Goal: Task Accomplishment & Management: Use online tool/utility

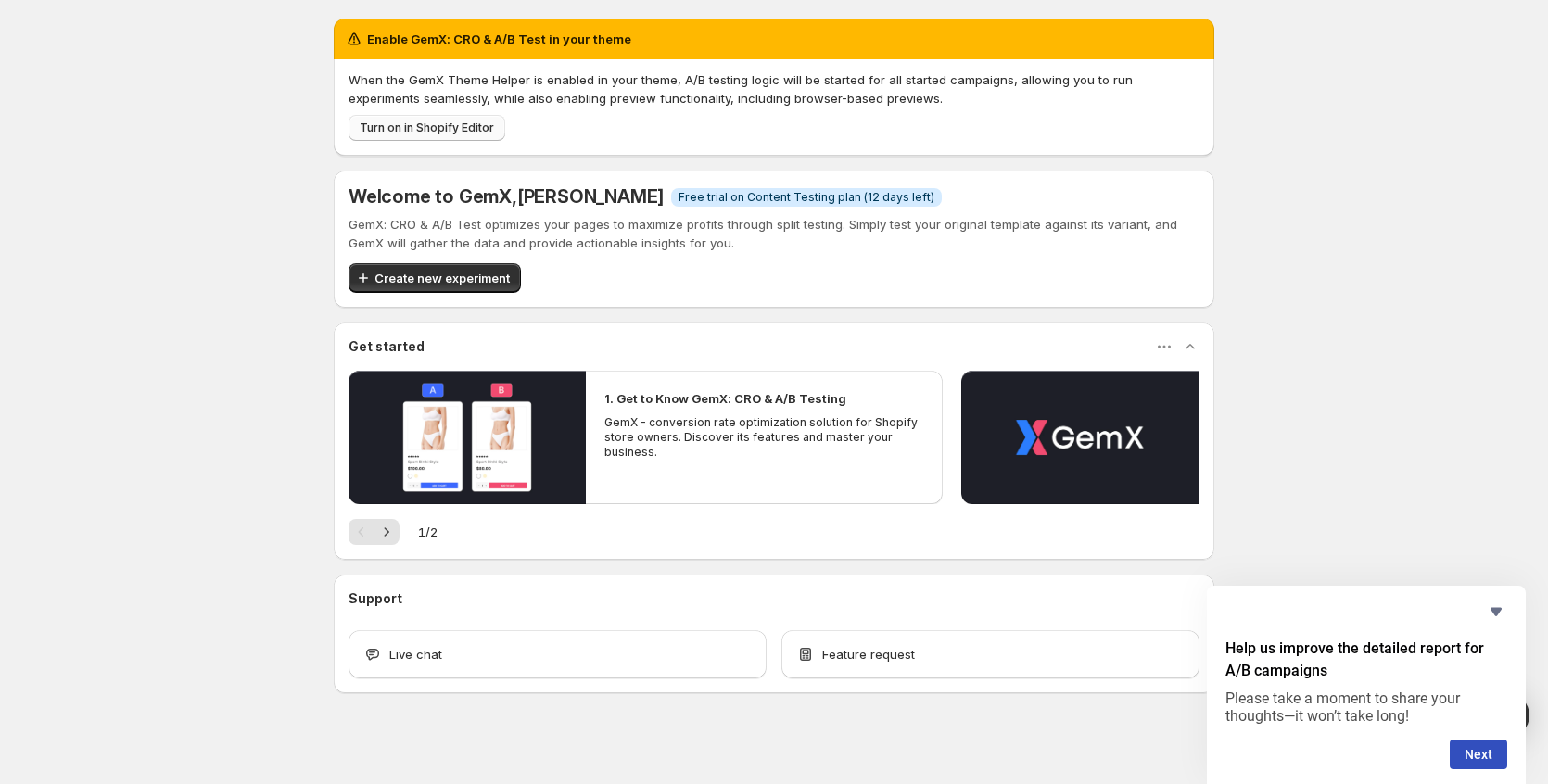
click at [418, 130] on span "Turn on in Shopify Editor" at bounding box center [427, 128] width 135 height 15
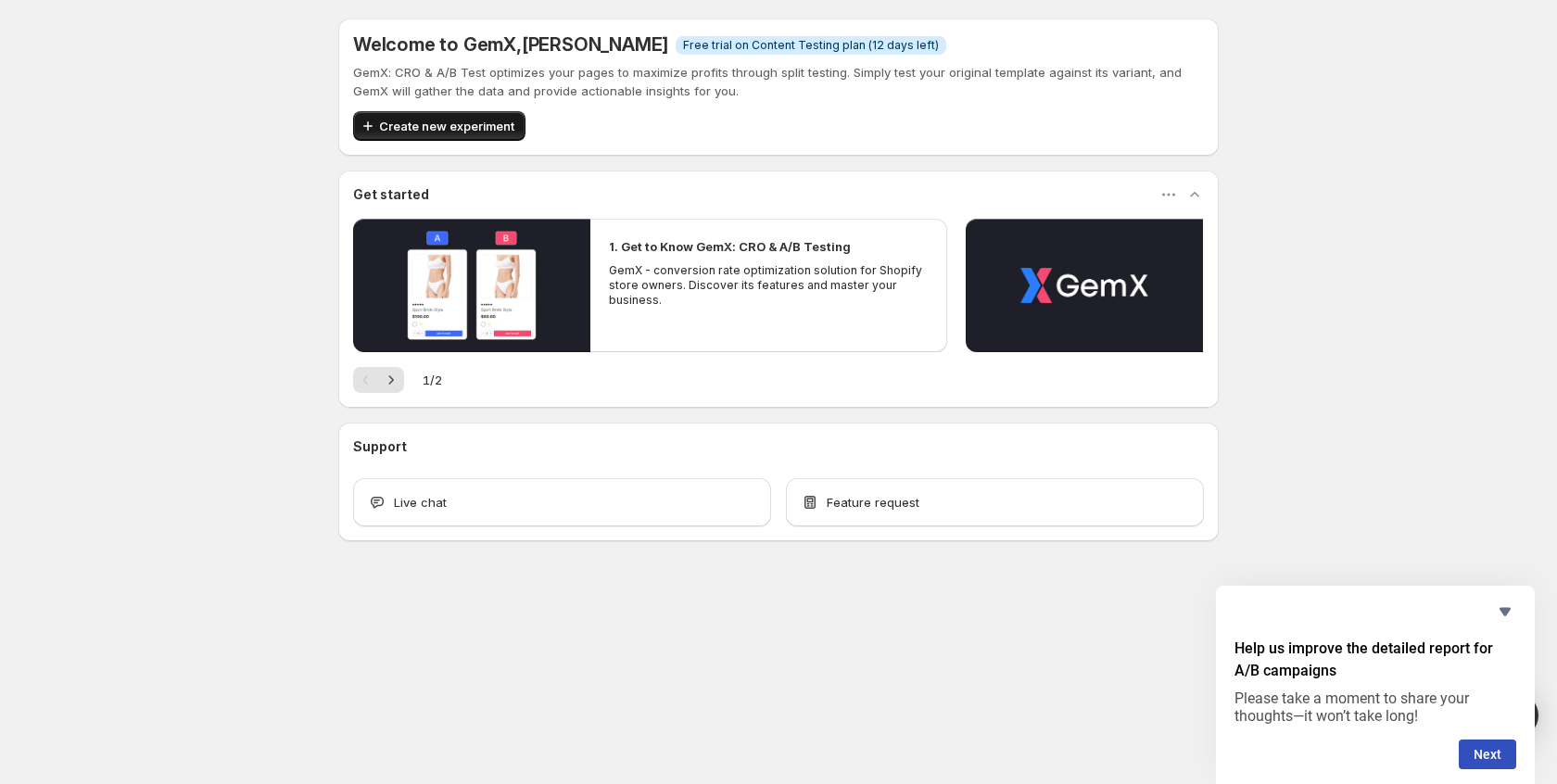
click at [498, 118] on span "Create new experiment" at bounding box center [446, 126] width 135 height 19
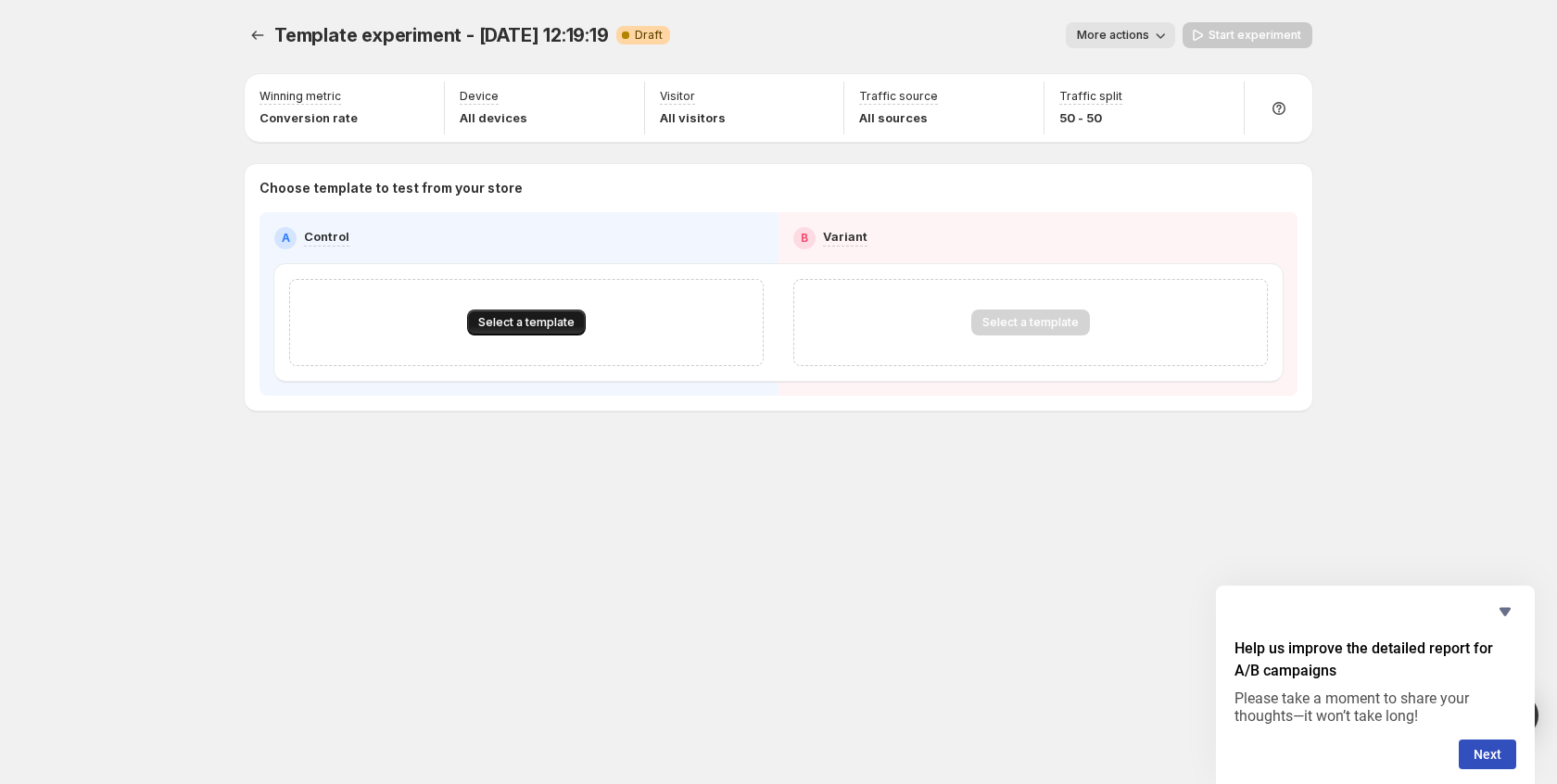
click at [542, 317] on span "Select a template" at bounding box center [527, 322] width 96 height 15
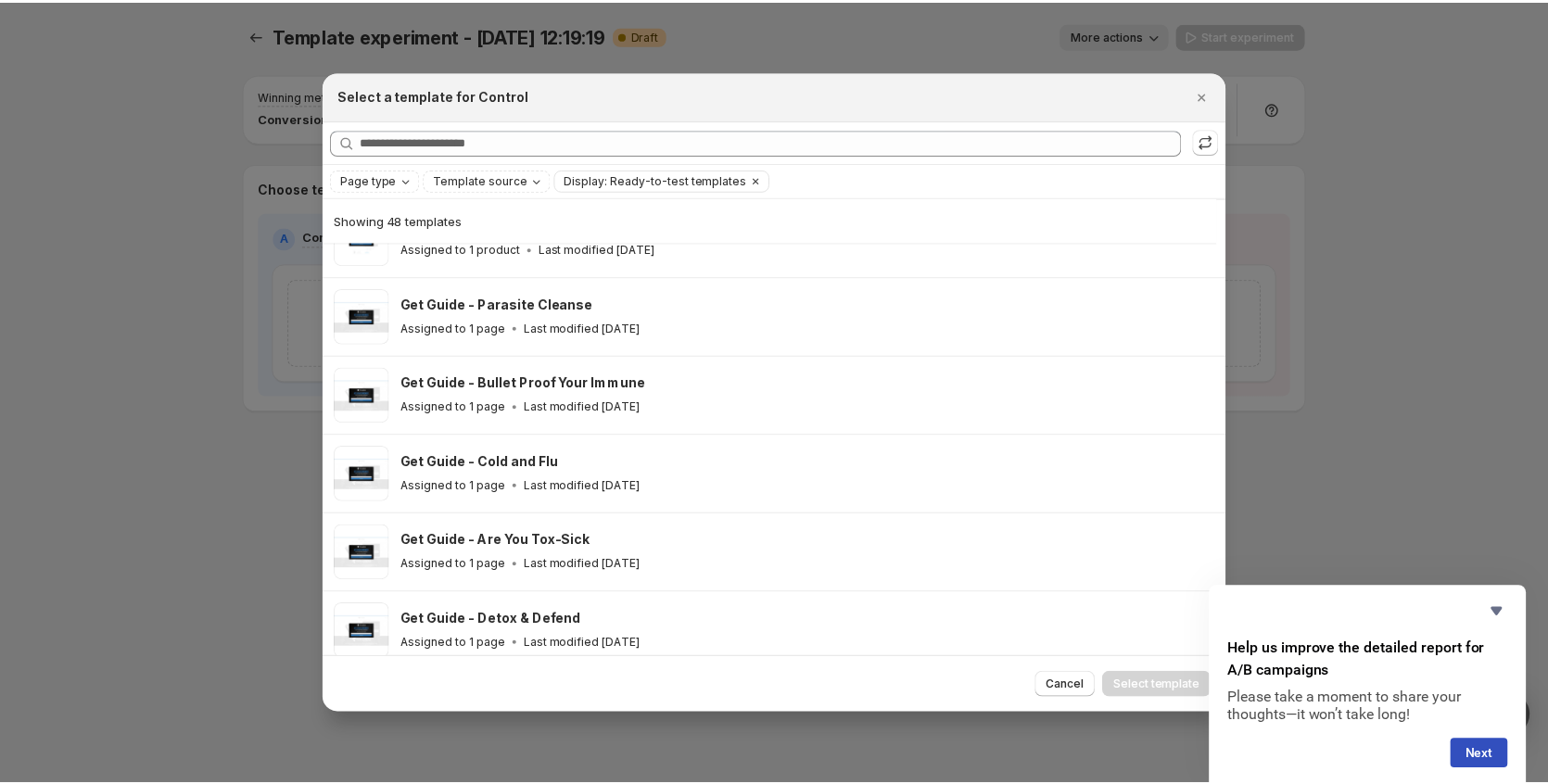
scroll to position [2038, 0]
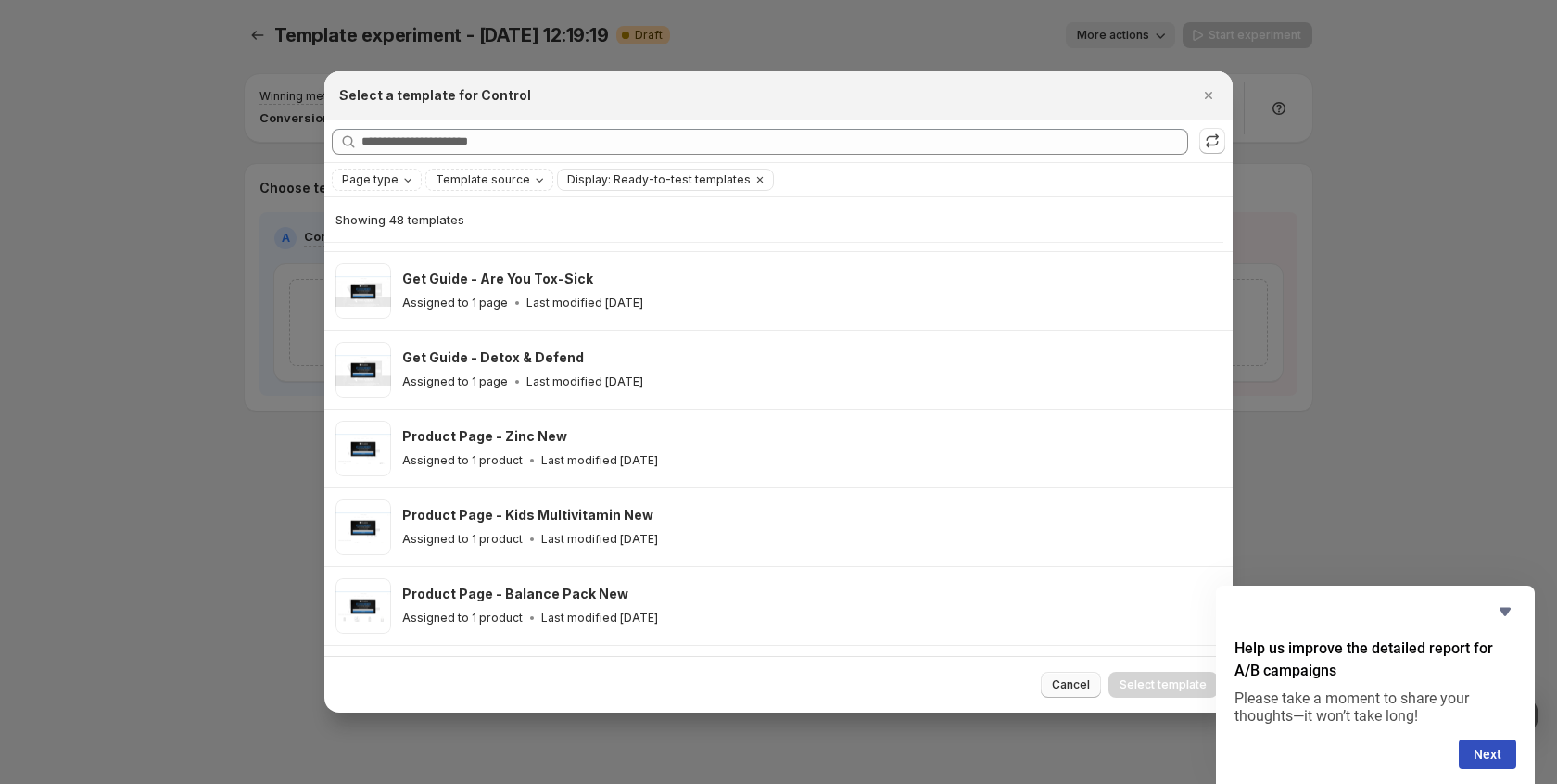
click at [1076, 688] on span "Cancel" at bounding box center [1071, 684] width 38 height 15
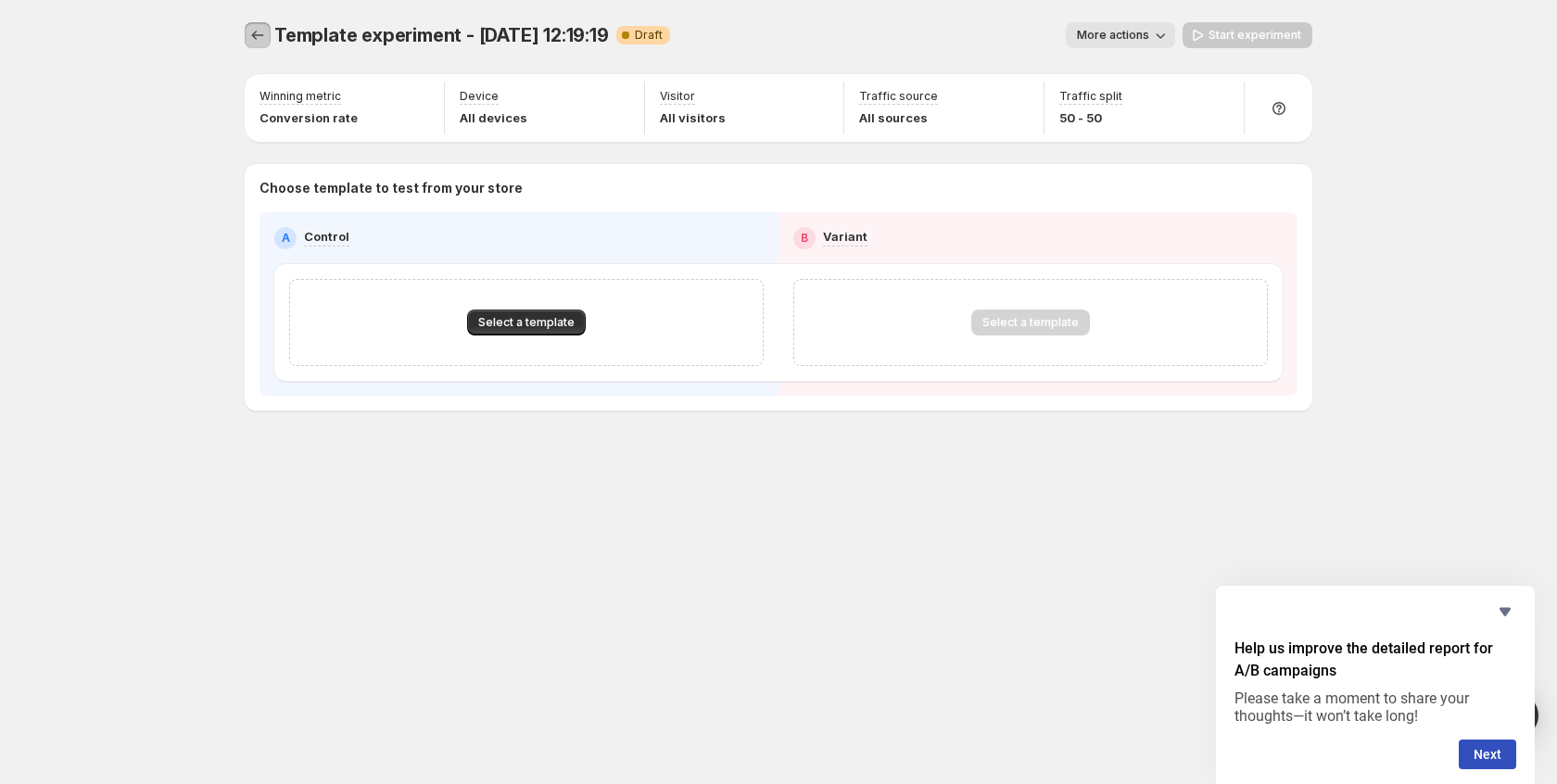
click at [249, 34] on icon "Experiments" at bounding box center [258, 35] width 19 height 19
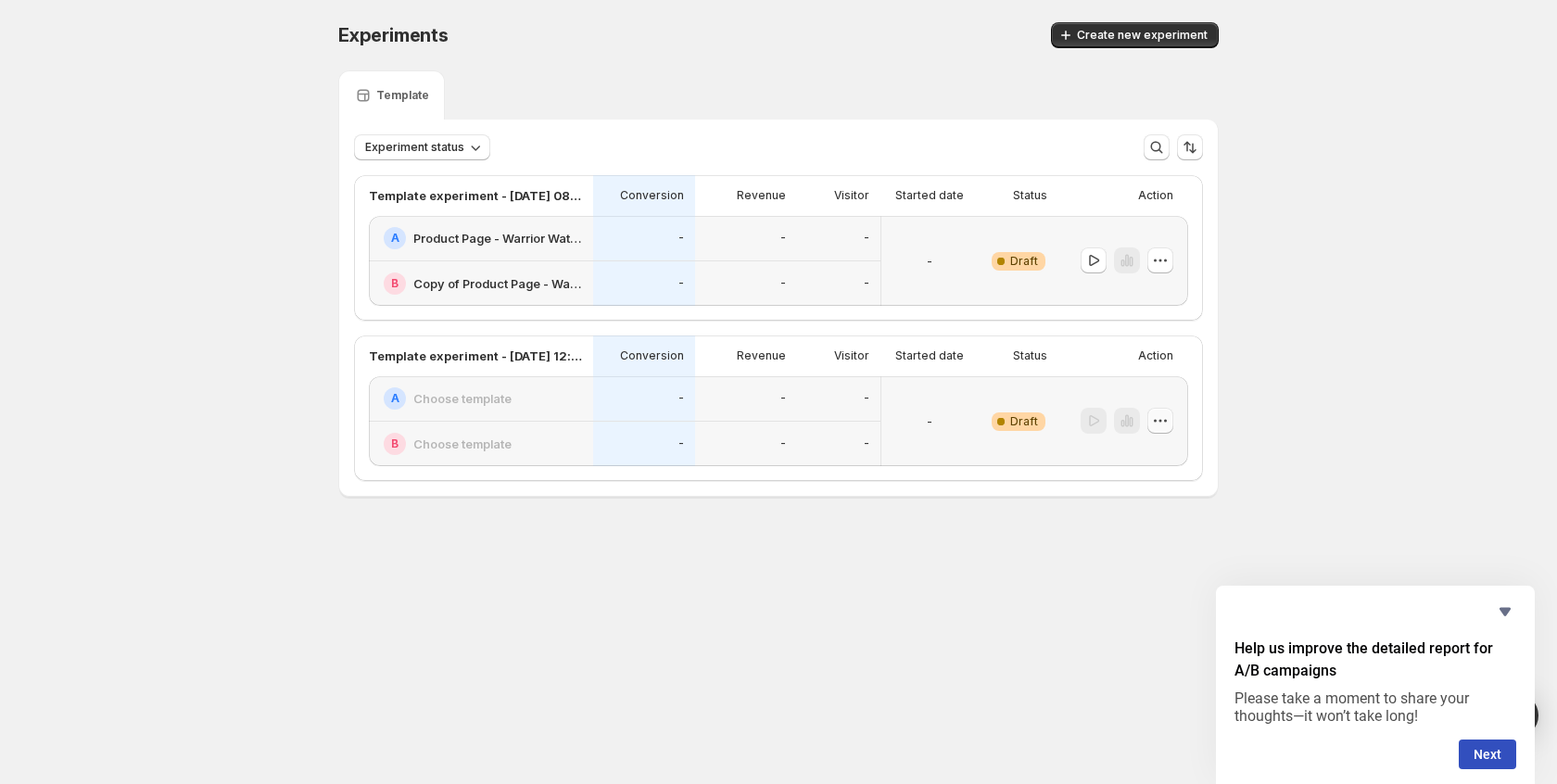
click at [1159, 419] on icon "button" at bounding box center [1160, 420] width 19 height 19
click at [1148, 555] on span "Delete" at bounding box center [1146, 553] width 37 height 15
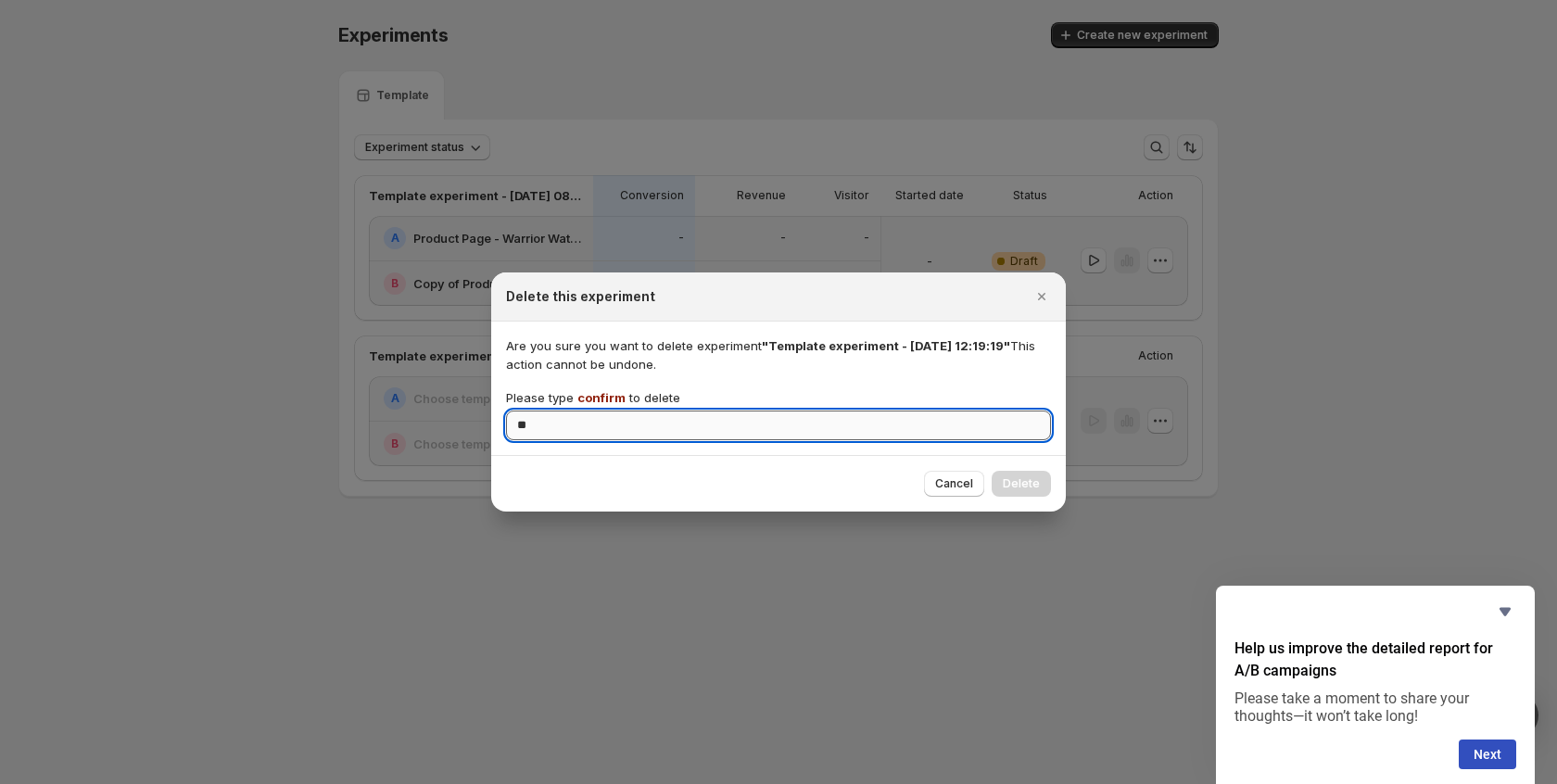
type input "*"
type input "*******"
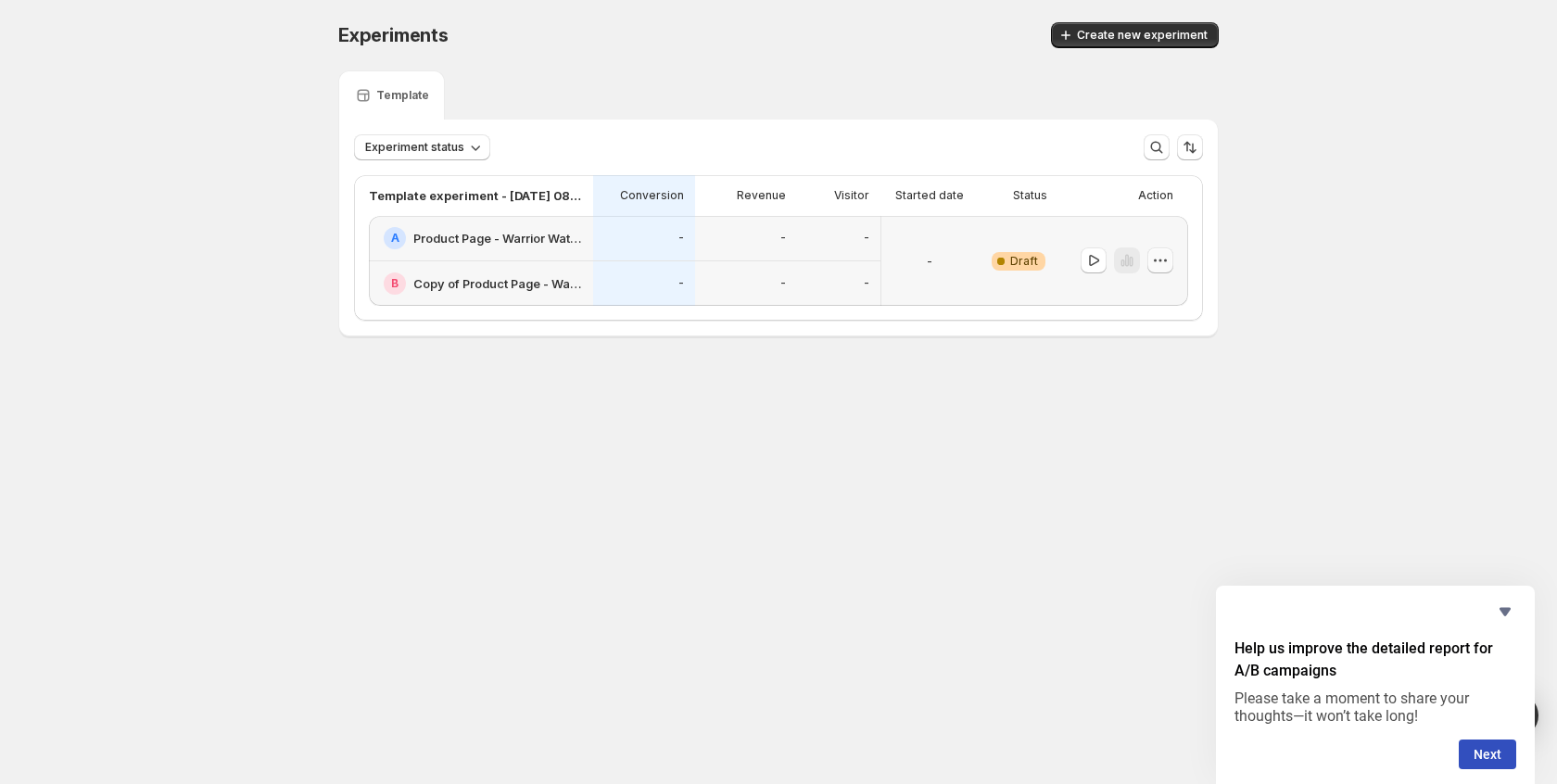
click at [1162, 264] on icon "button" at bounding box center [1160, 260] width 19 height 19
click at [1128, 301] on span "Edit" at bounding box center [1138, 299] width 20 height 15
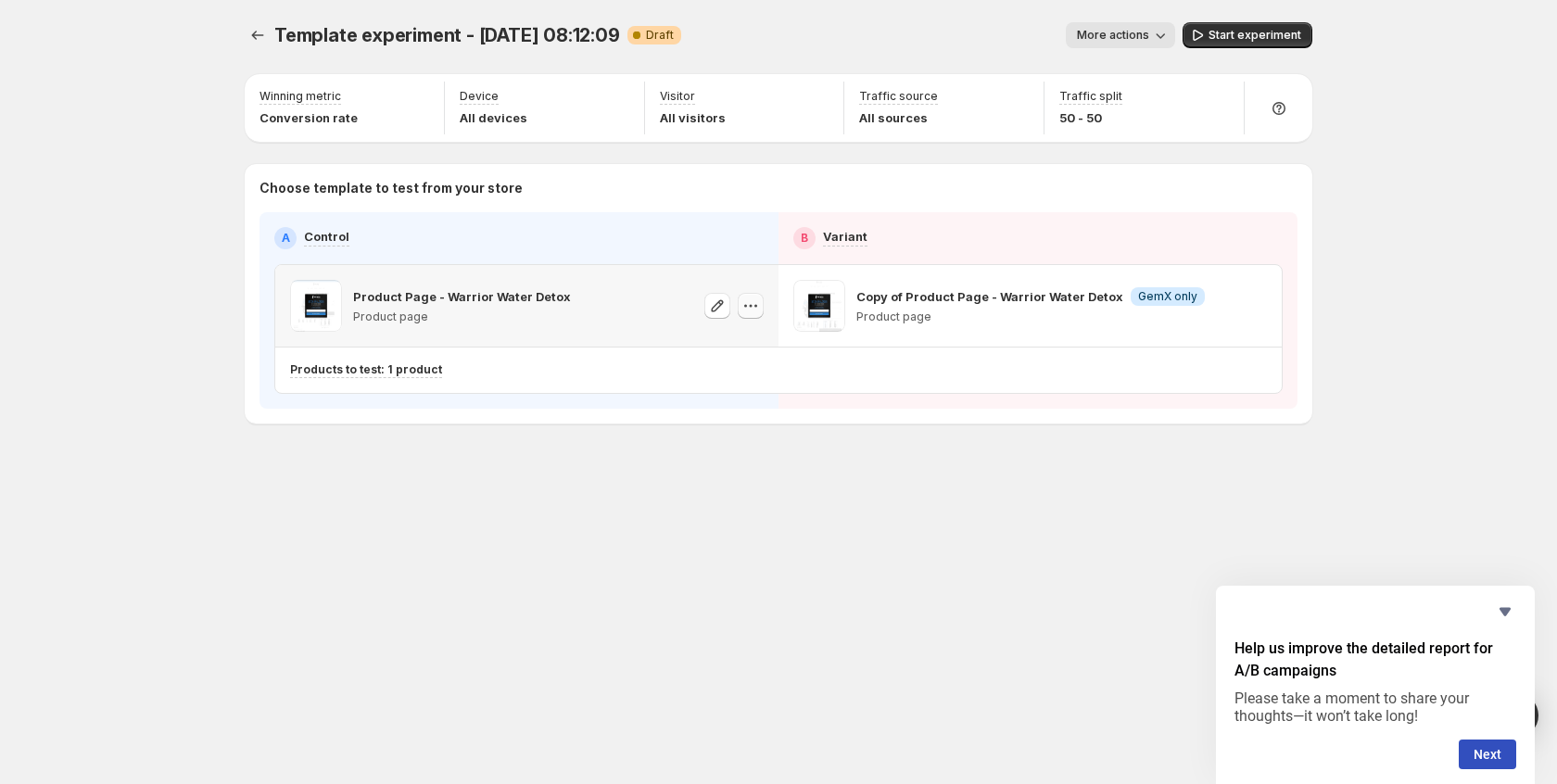
click at [744, 301] on icon "button" at bounding box center [751, 306] width 19 height 19
click at [933, 529] on div "Template experiment - [DATE] 08:12:09. This page is ready Template experiment -…" at bounding box center [778, 392] width 1112 height 784
click at [995, 294] on p "Copy of Product Page - Warrior Water Detox" at bounding box center [985, 297] width 259 height 19
click at [1117, 35] on span "More actions" at bounding box center [1113, 35] width 72 height 15
click at [1117, 109] on span "Rename" at bounding box center [1131, 105] width 47 height 15
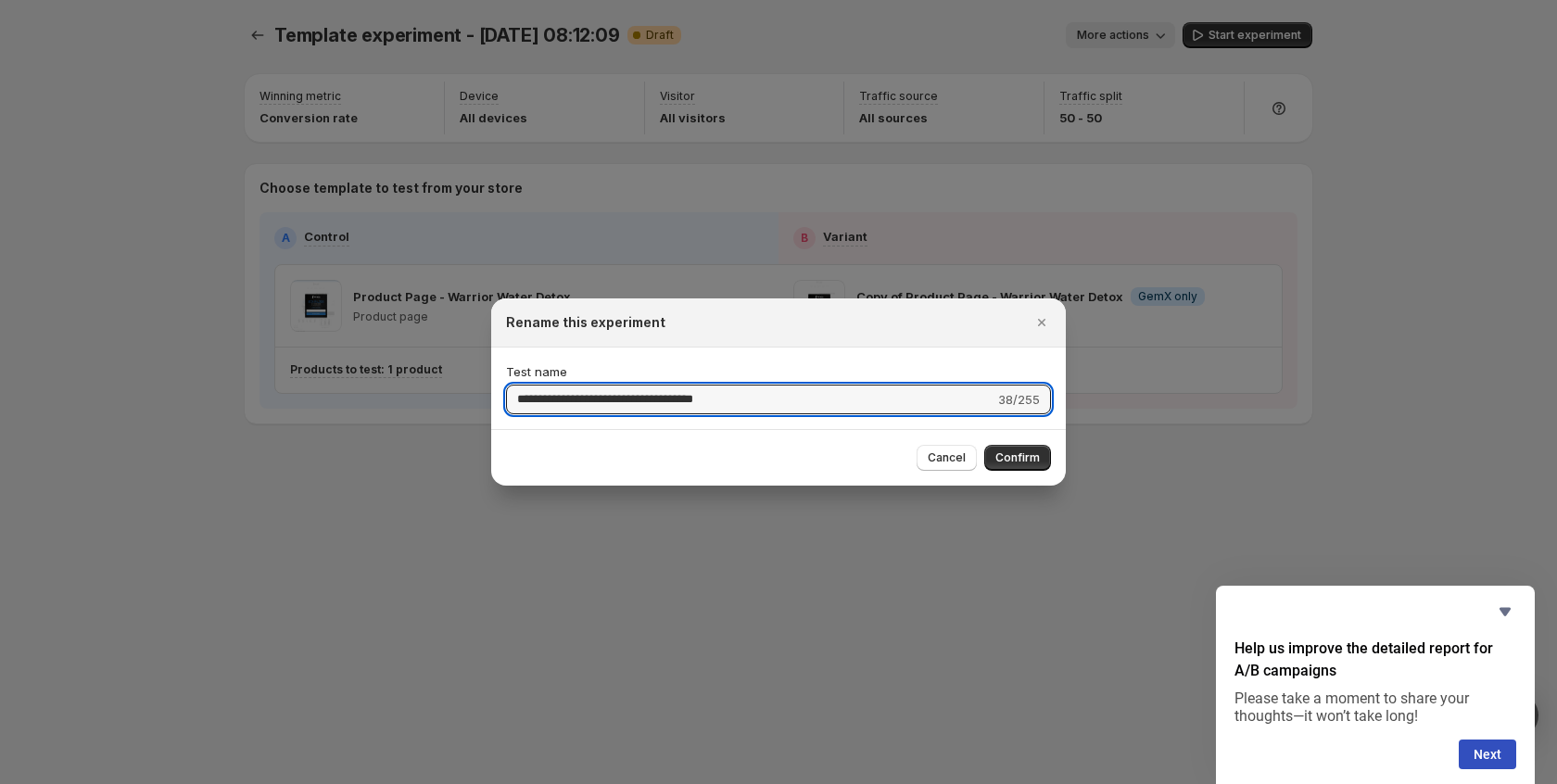
drag, startPoint x: 645, startPoint y: 360, endPoint x: 464, endPoint y: 324, distance: 184.5
click at [464, 783] on div "**********" at bounding box center [778, 784] width 1557 height 0
type input "**********"
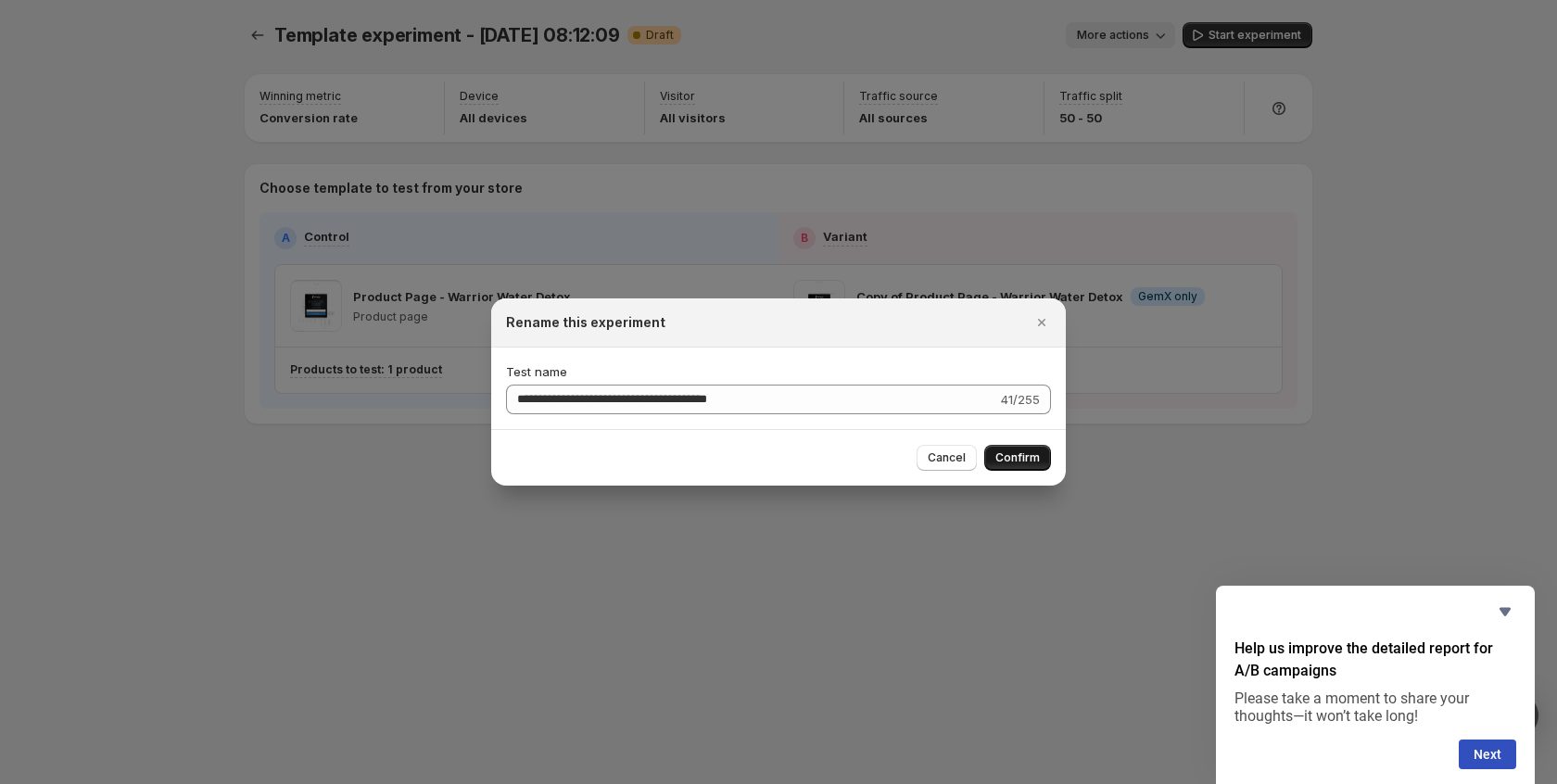
click at [1020, 451] on span "Confirm" at bounding box center [1017, 457] width 45 height 15
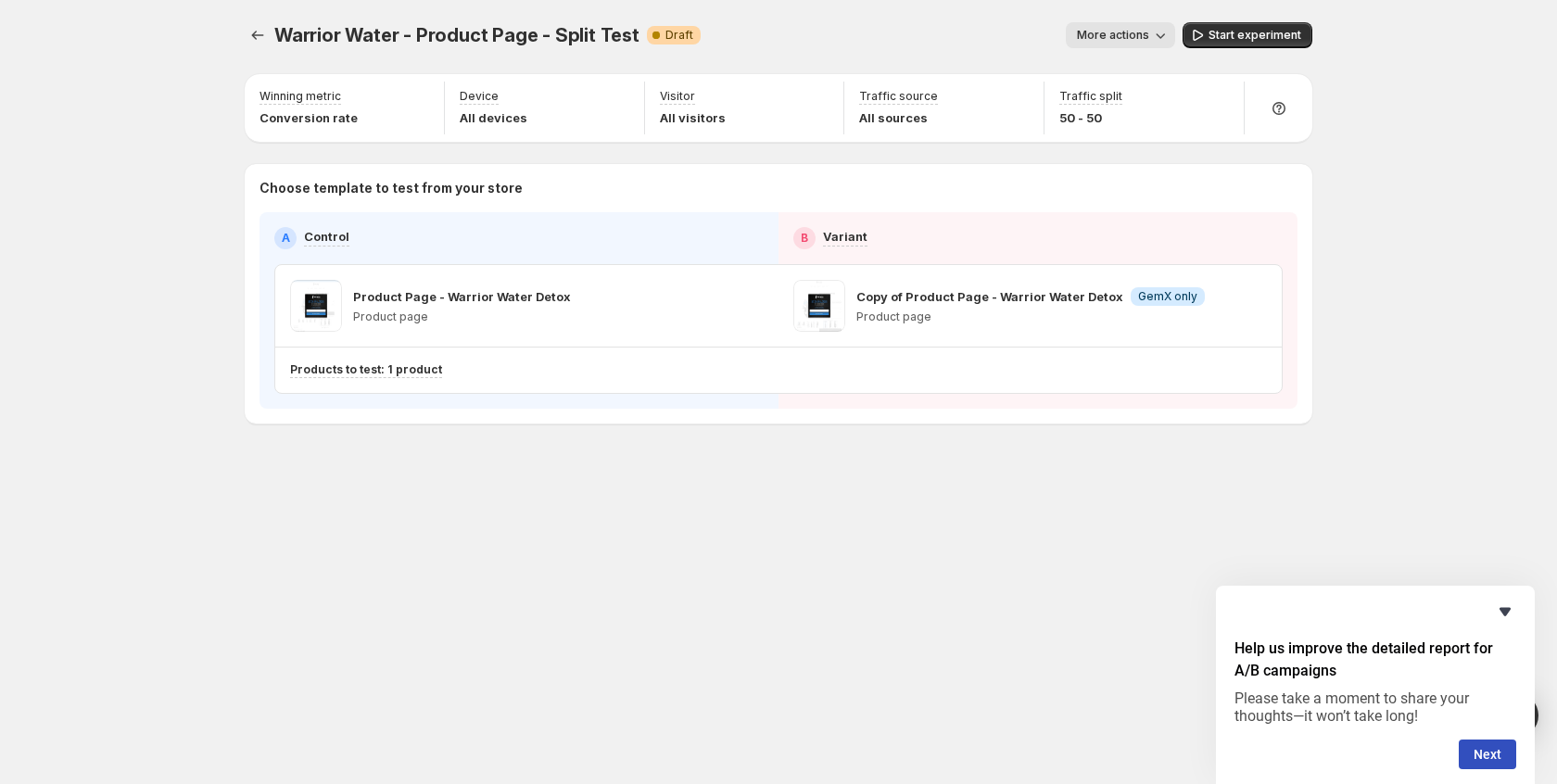
click at [1507, 619] on icon "Hide survey" at bounding box center [1505, 611] width 22 height 22
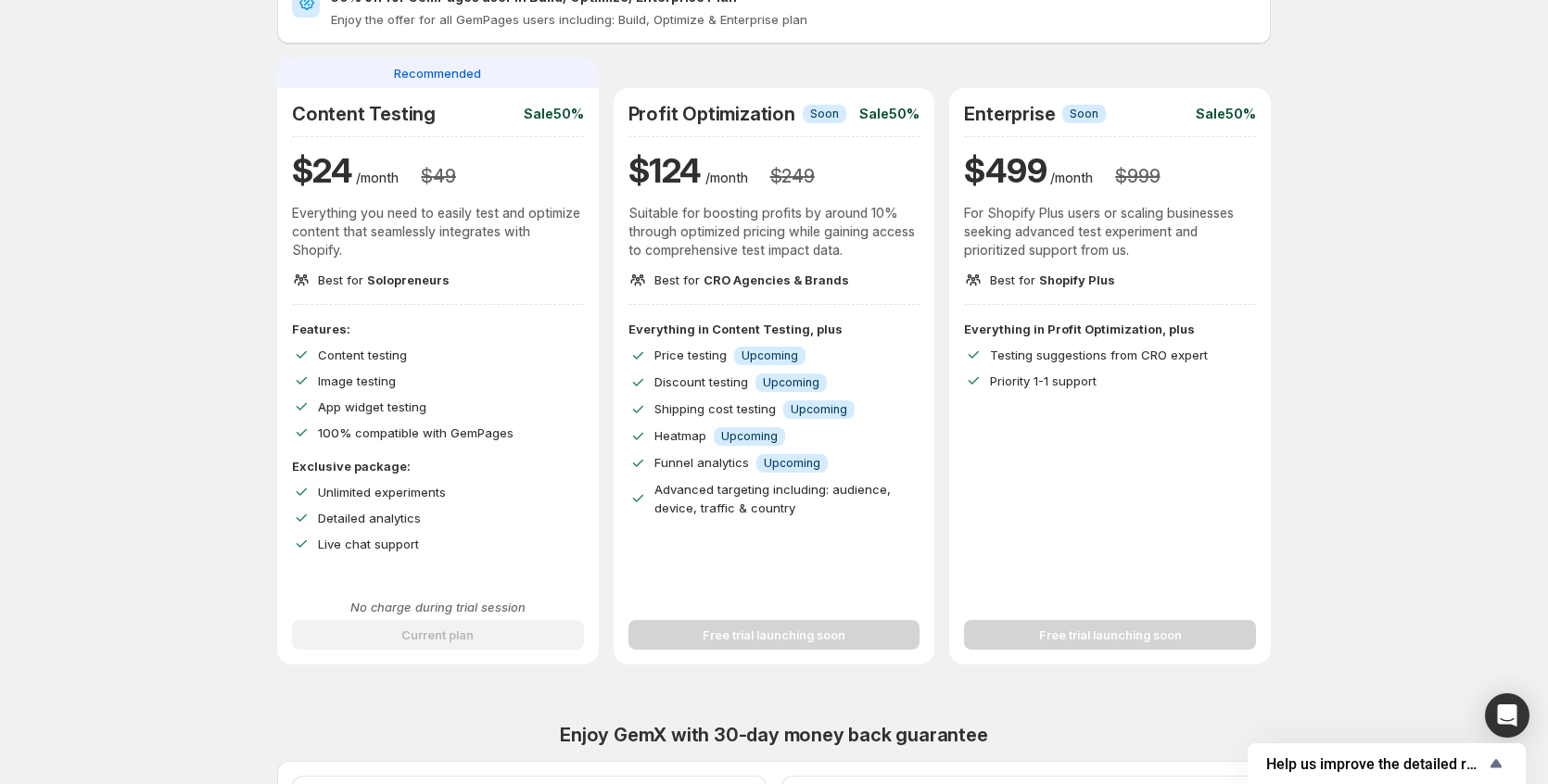
scroll to position [278, 0]
